Goal: Task Accomplishment & Management: Manage account settings

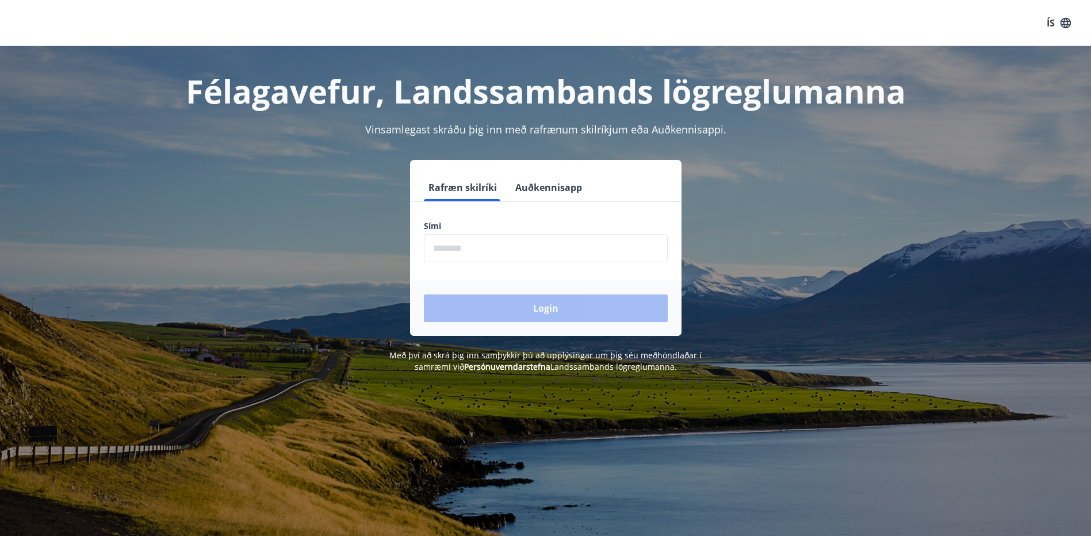
click at [462, 253] on input "phone" at bounding box center [546, 248] width 244 height 28
type input "********"
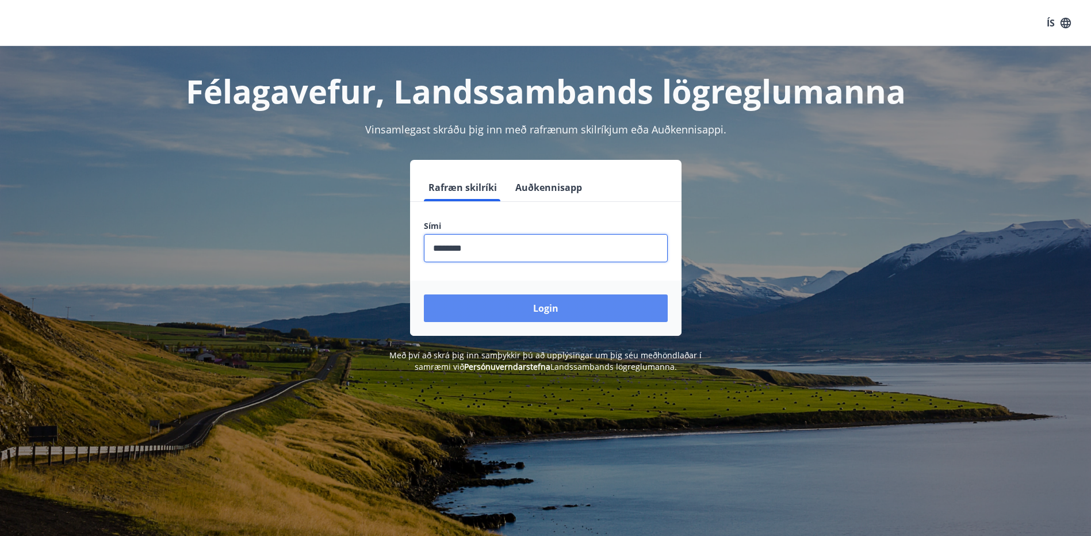
click at [545, 311] on button "Login" at bounding box center [546, 308] width 244 height 28
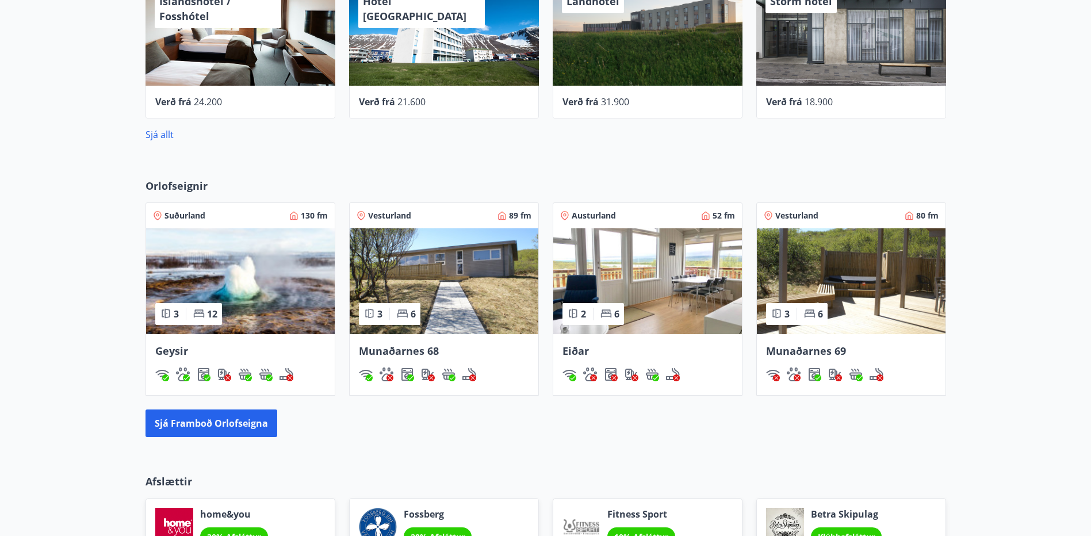
scroll to position [573, 0]
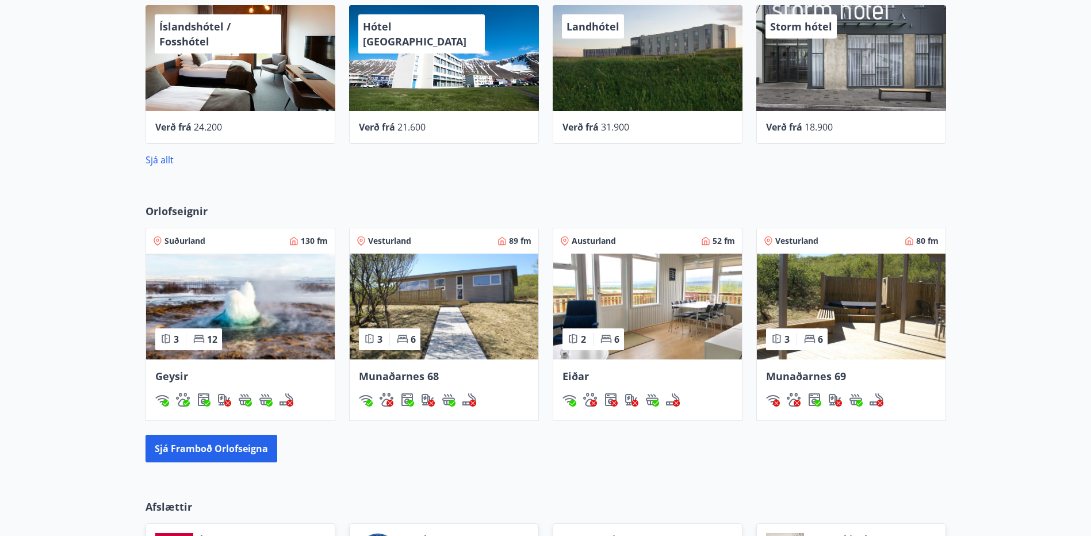
click at [834, 290] on img at bounding box center [851, 307] width 189 height 106
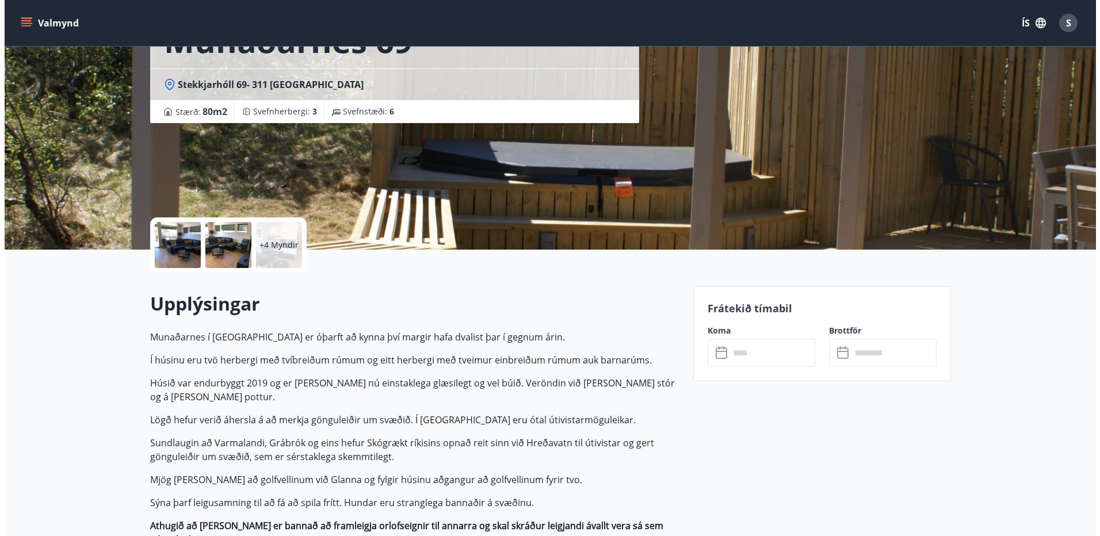
scroll to position [58, 0]
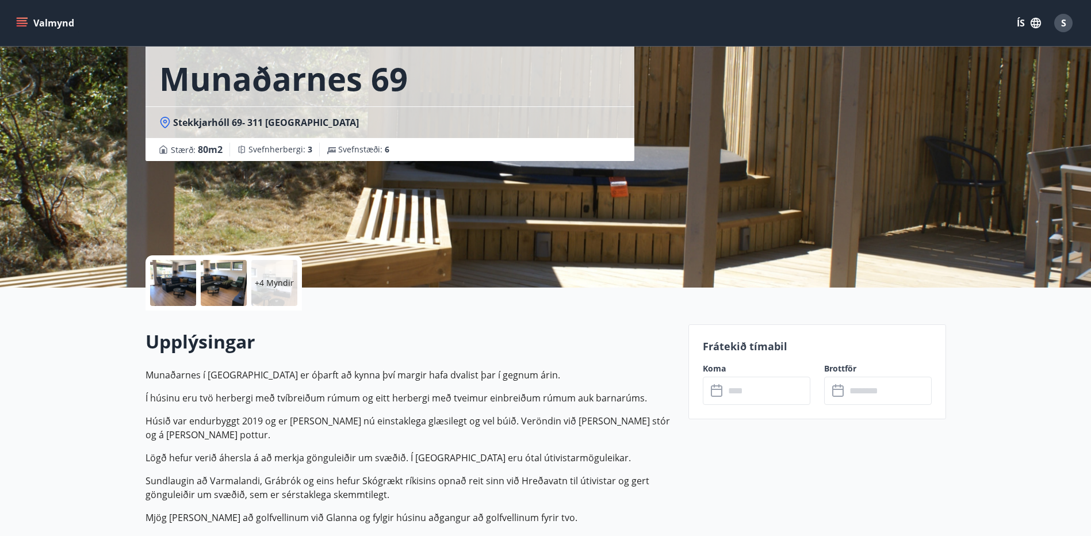
click at [210, 293] on div at bounding box center [224, 283] width 46 height 46
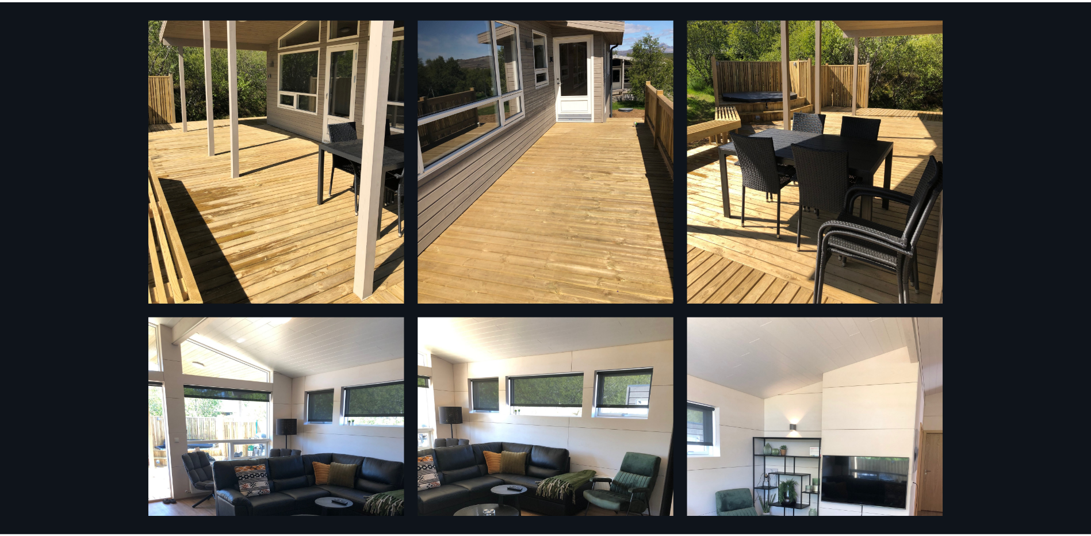
scroll to position [0, 0]
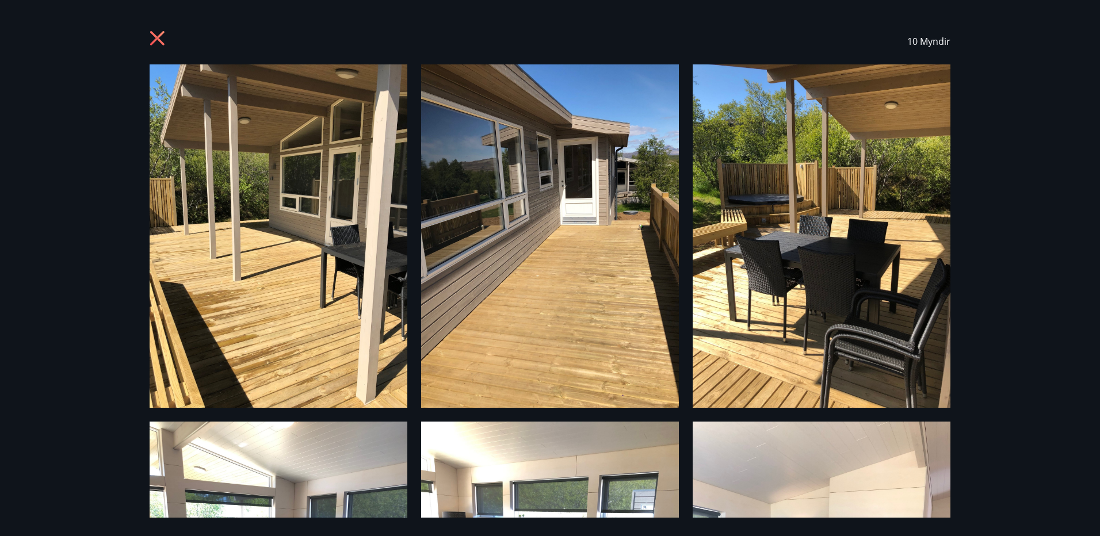
click at [150, 33] on icon at bounding box center [159, 39] width 18 height 18
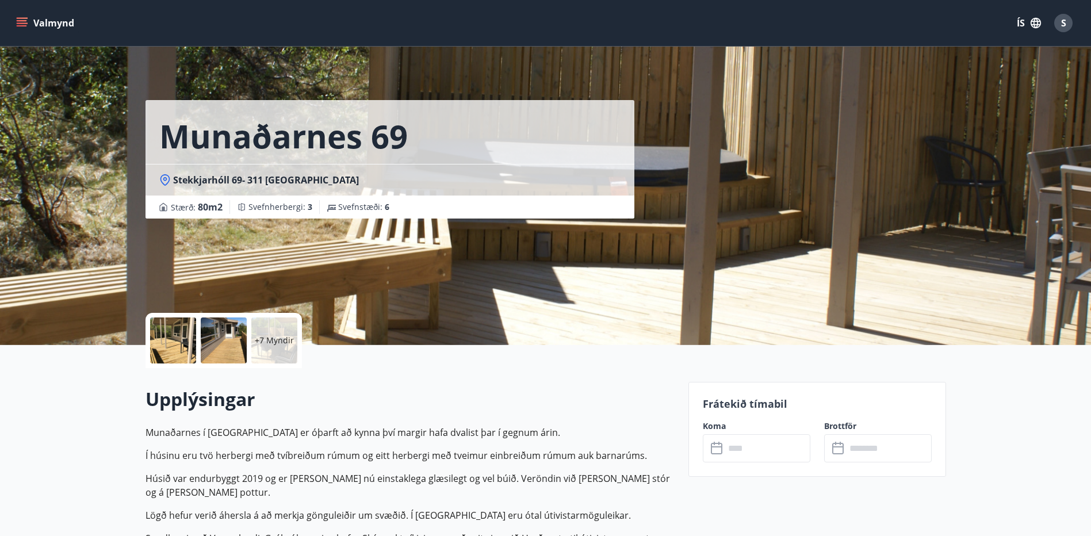
click at [60, 25] on button "Valmynd" at bounding box center [46, 23] width 65 height 21
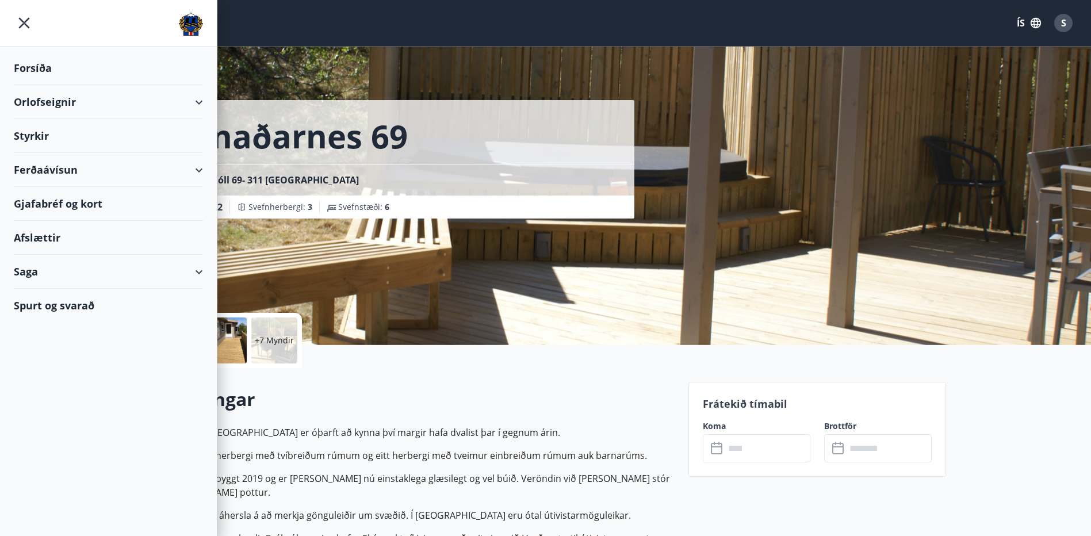
click at [48, 202] on div "Gjafabréf og kort" at bounding box center [108, 204] width 189 height 34
click at [70, 105] on div "Orlofseignir" at bounding box center [108, 102] width 189 height 34
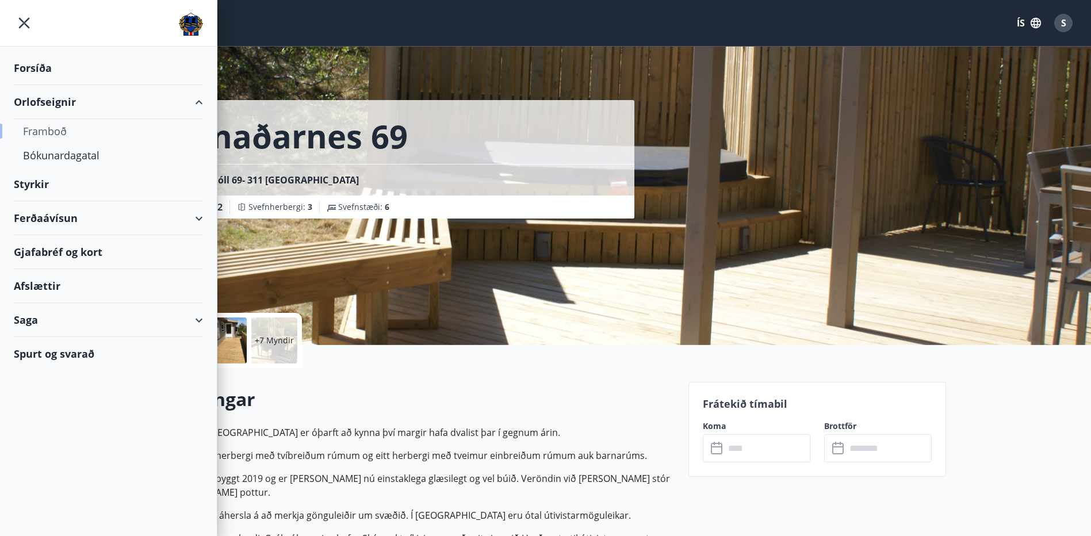
click at [63, 127] on div "Framboð" at bounding box center [108, 131] width 171 height 24
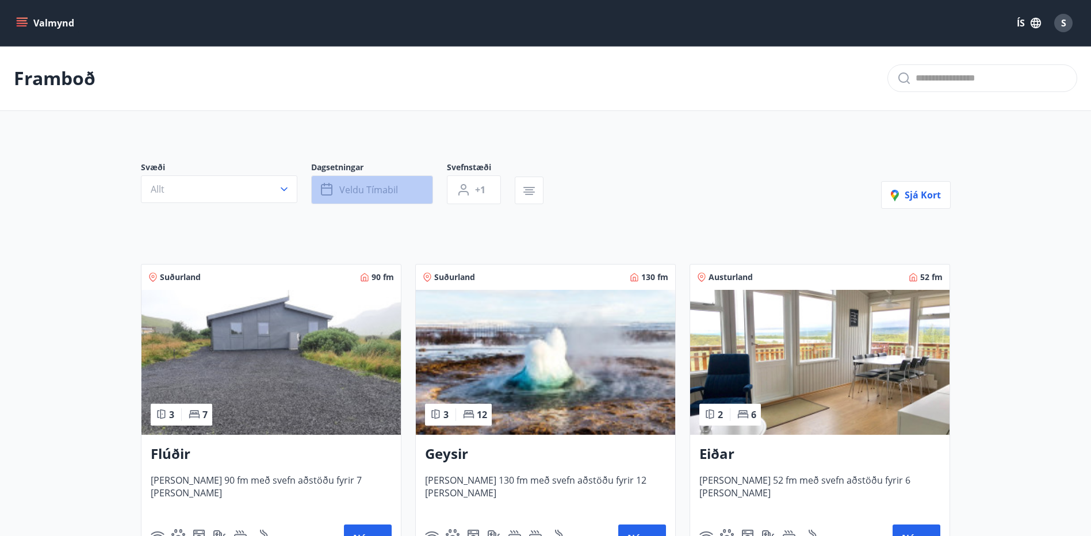
click at [350, 188] on span "Veldu tímabil" at bounding box center [368, 189] width 59 height 13
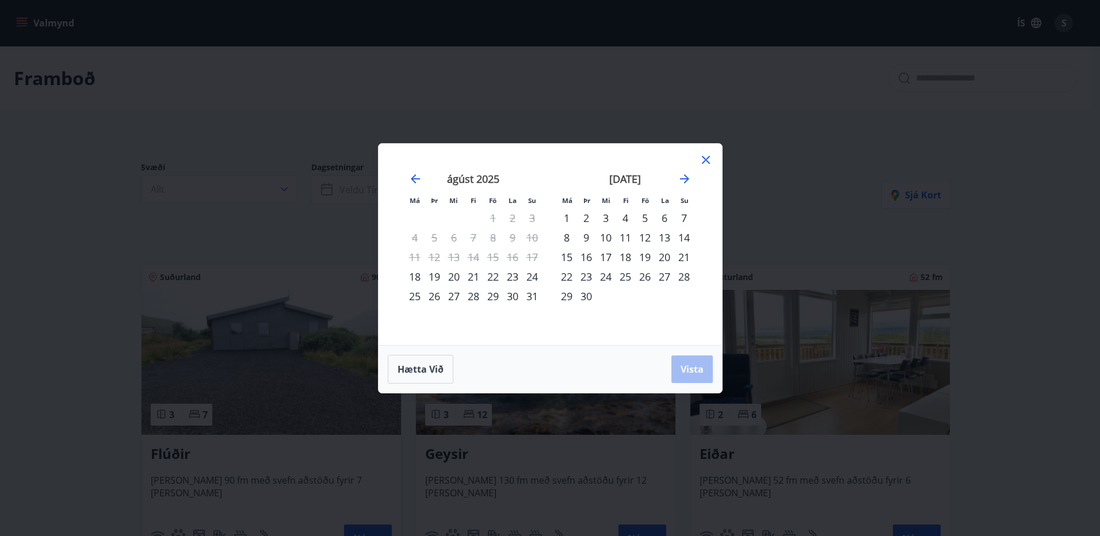
click at [511, 296] on div "30" at bounding box center [513, 296] width 20 height 20
click at [565, 217] on div "1" at bounding box center [567, 218] width 20 height 20
click at [698, 369] on span "Vista" at bounding box center [691, 369] width 23 height 13
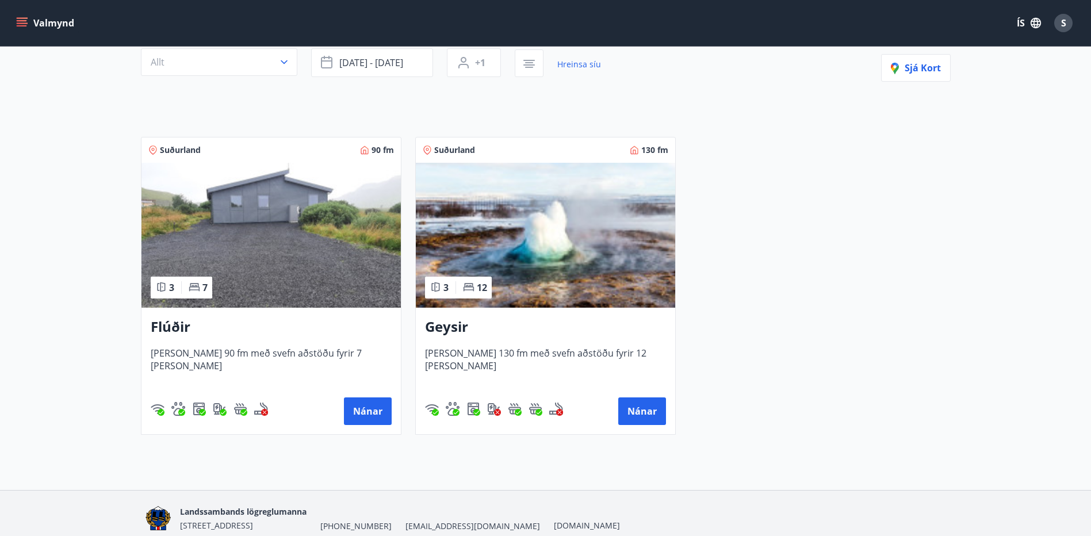
scroll to position [63, 0]
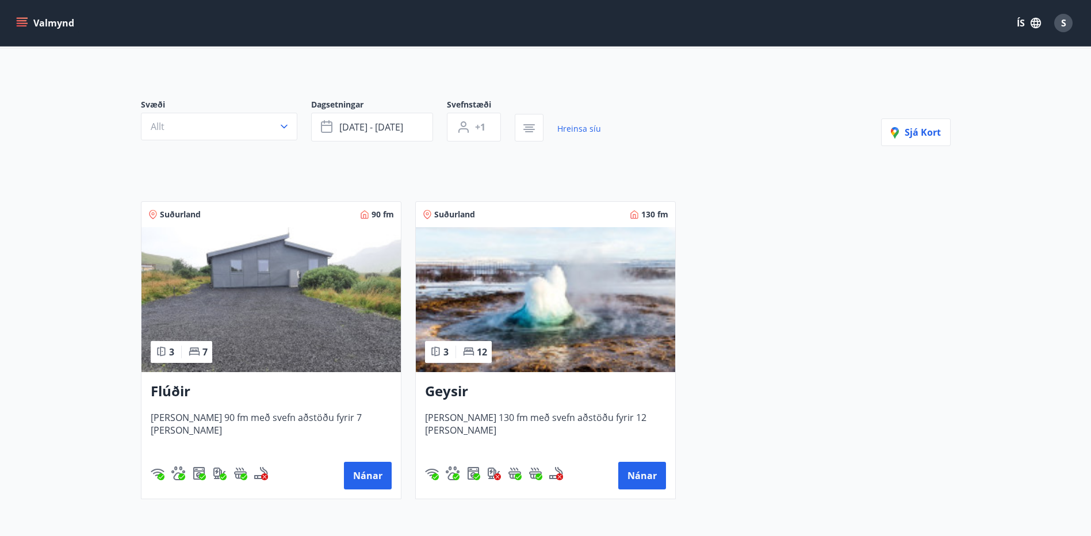
click at [295, 330] on img at bounding box center [270, 299] width 259 height 145
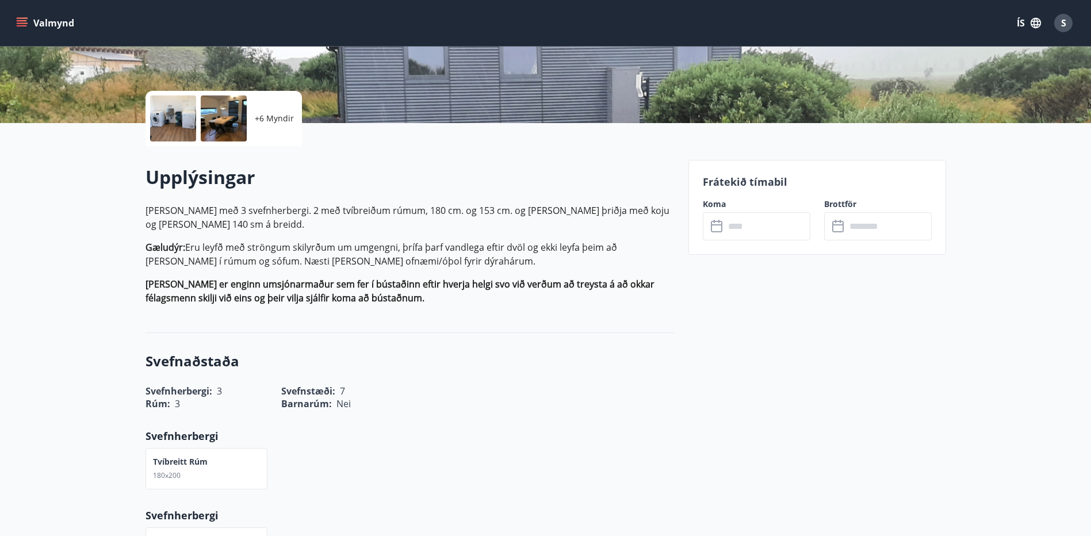
scroll to position [230, 0]
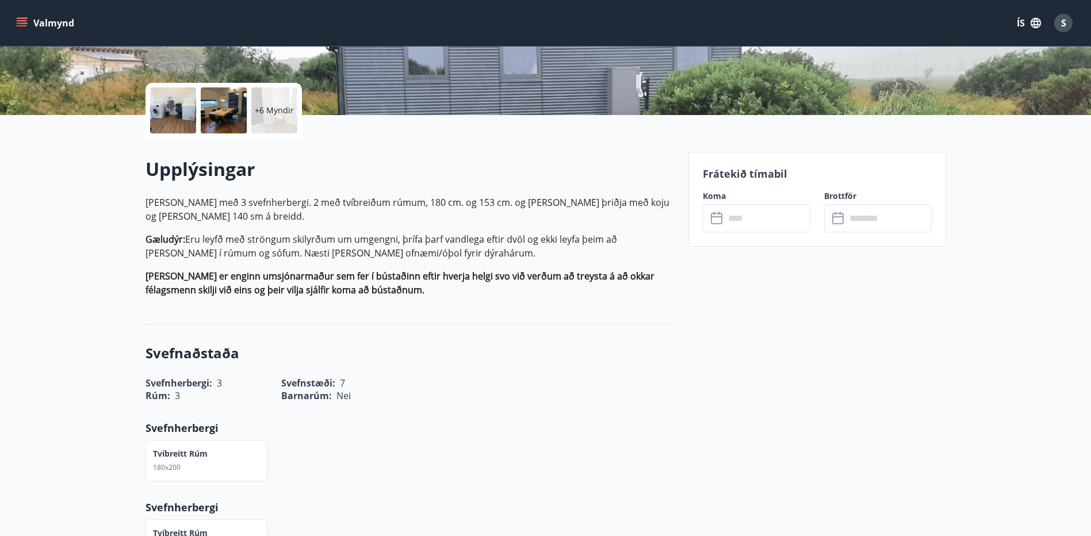
click at [740, 220] on input "text" at bounding box center [768, 218] width 86 height 28
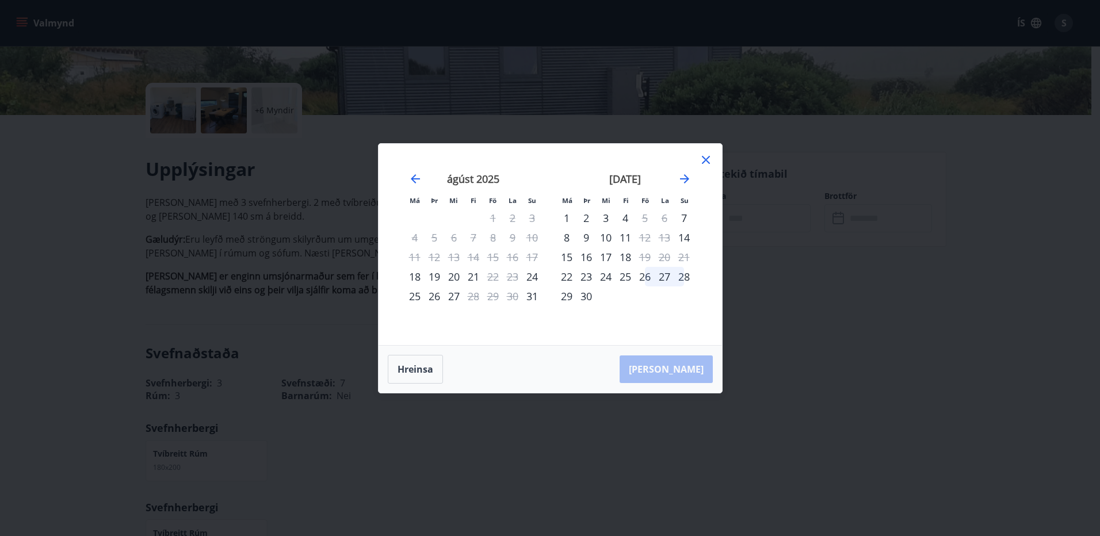
click at [703, 160] on icon at bounding box center [706, 160] width 14 height 14
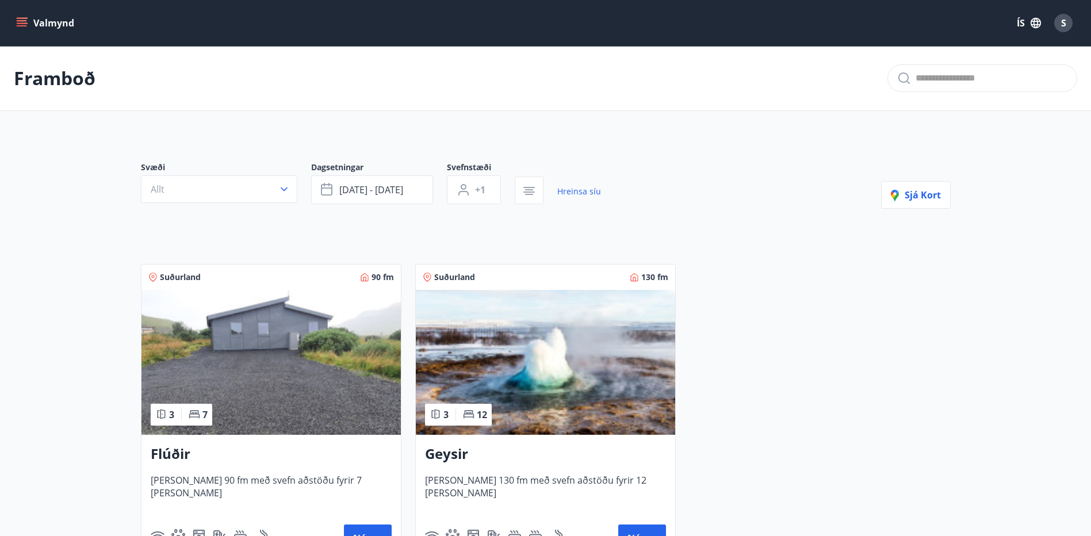
click at [565, 378] on img at bounding box center [545, 362] width 259 height 145
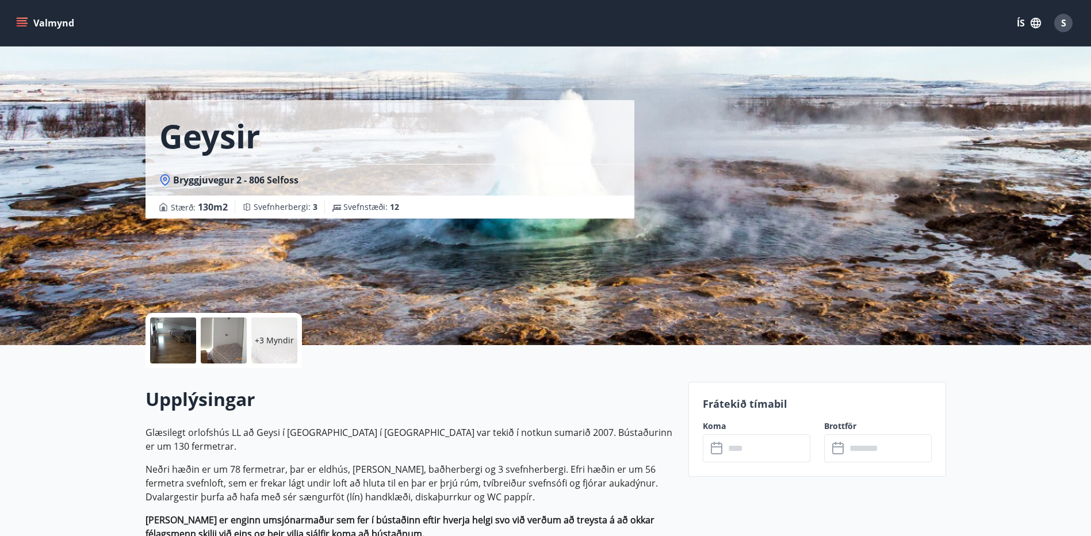
scroll to position [58, 0]
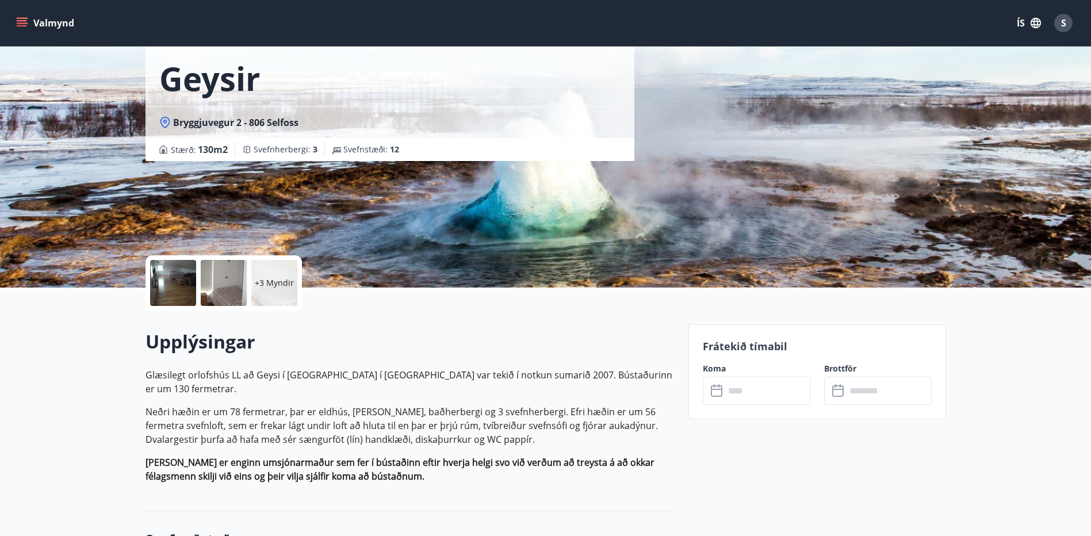
click at [720, 389] on icon at bounding box center [717, 389] width 12 height 1
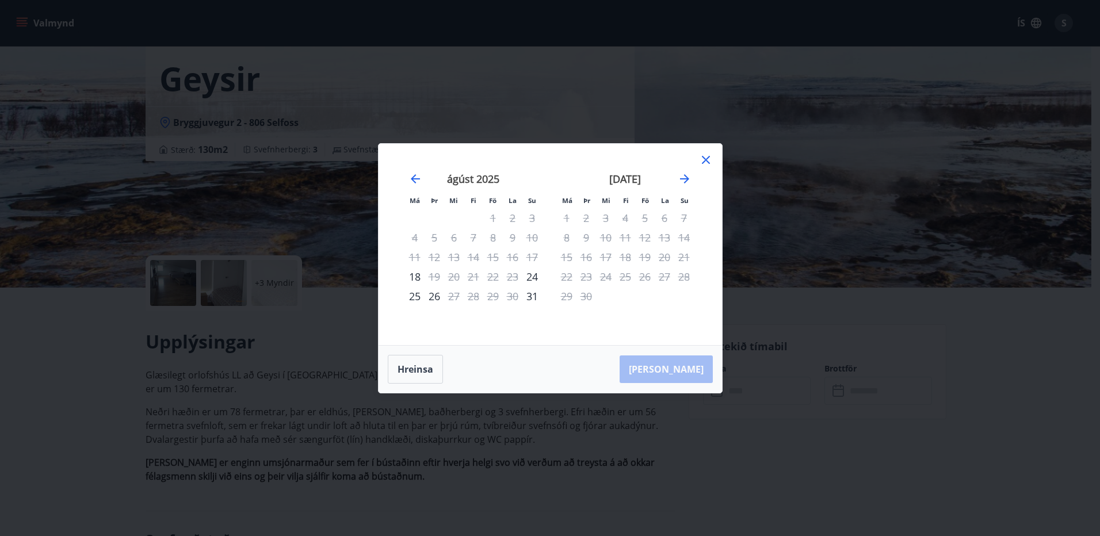
click at [705, 158] on icon at bounding box center [706, 160] width 8 height 8
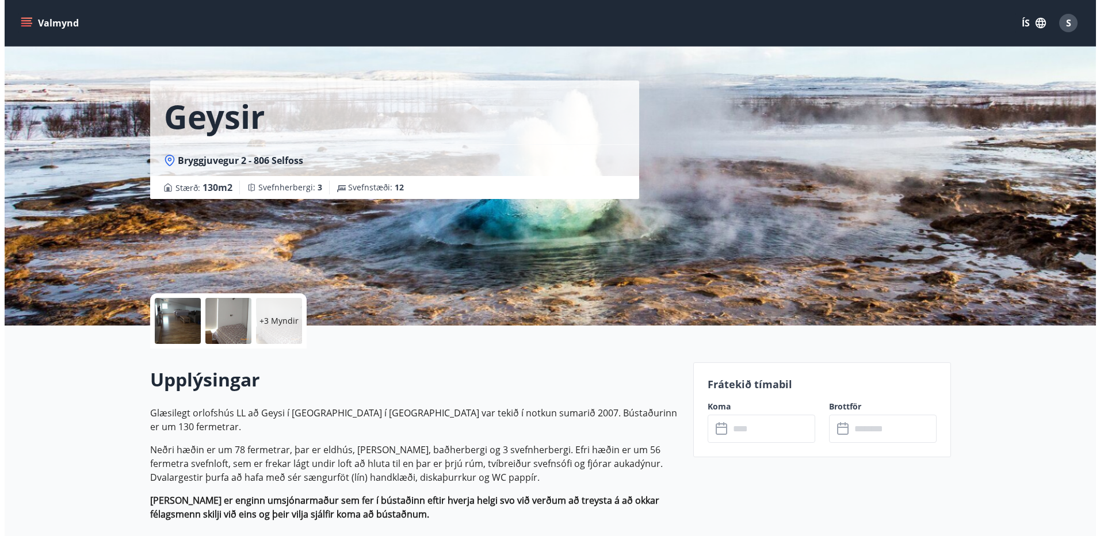
scroll to position [0, 0]
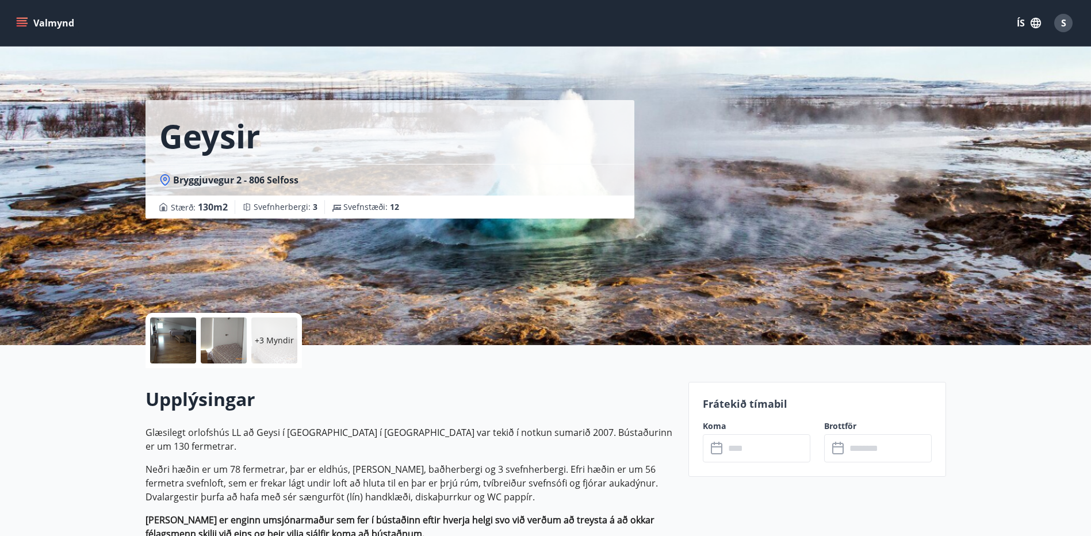
click at [1019, 20] on button "ÍS" at bounding box center [1029, 23] width 37 height 21
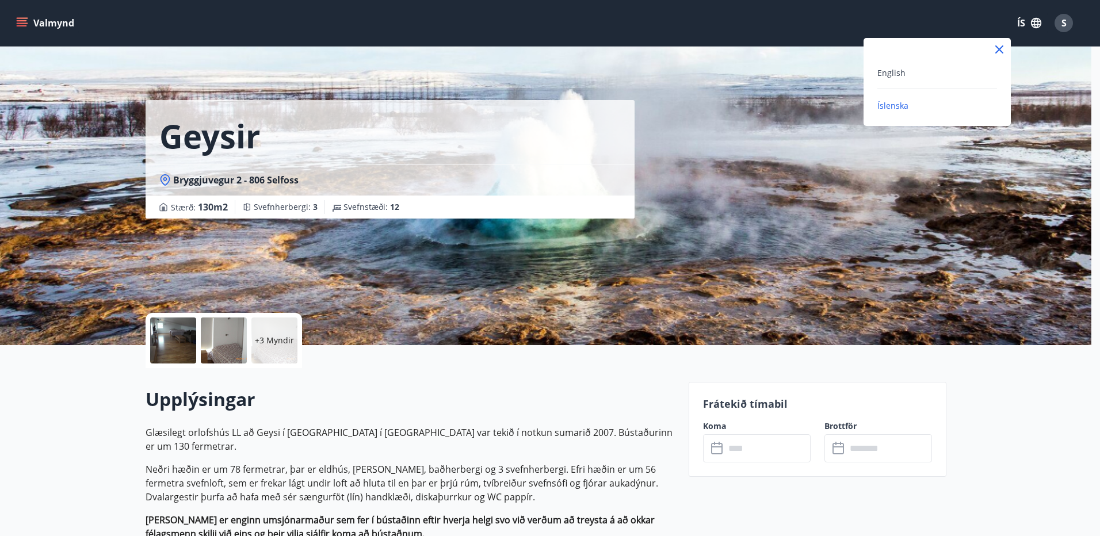
click at [1067, 19] on div at bounding box center [550, 268] width 1100 height 536
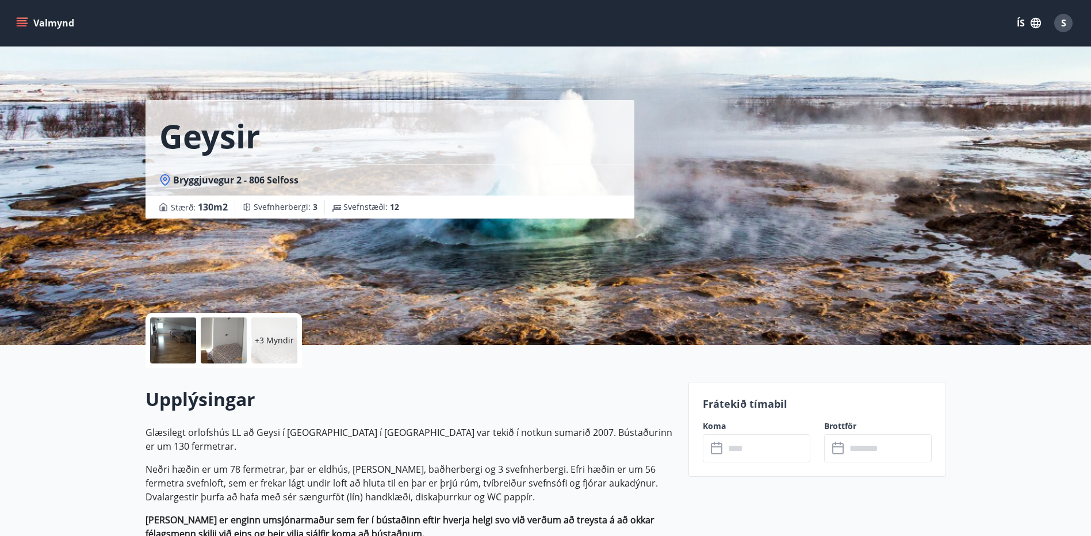
click at [1067, 20] on div "S" at bounding box center [1063, 23] width 18 height 18
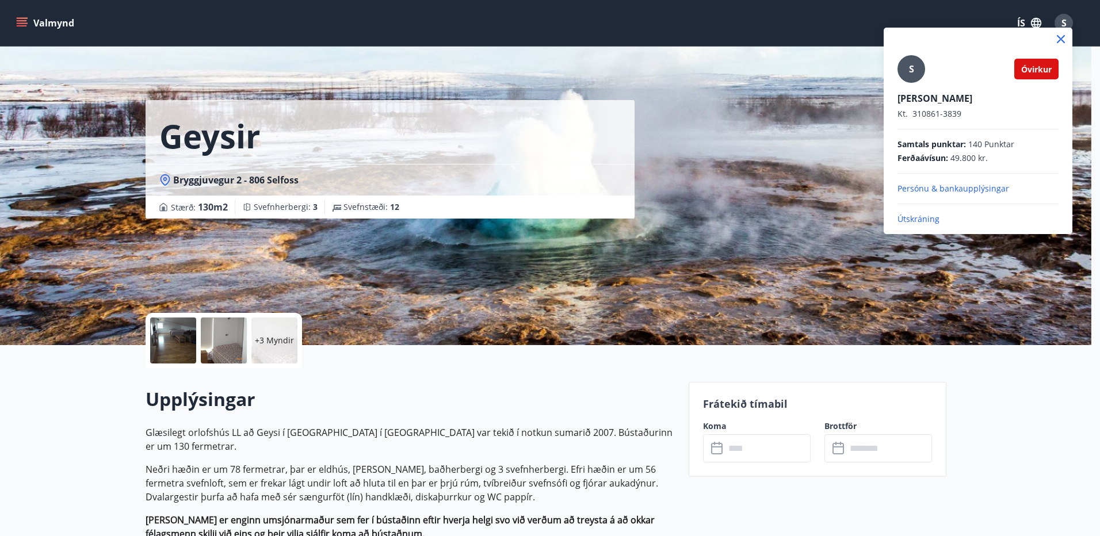
click at [925, 219] on p "Útskráning" at bounding box center [977, 219] width 161 height 12
